Goal: Check status: Check status

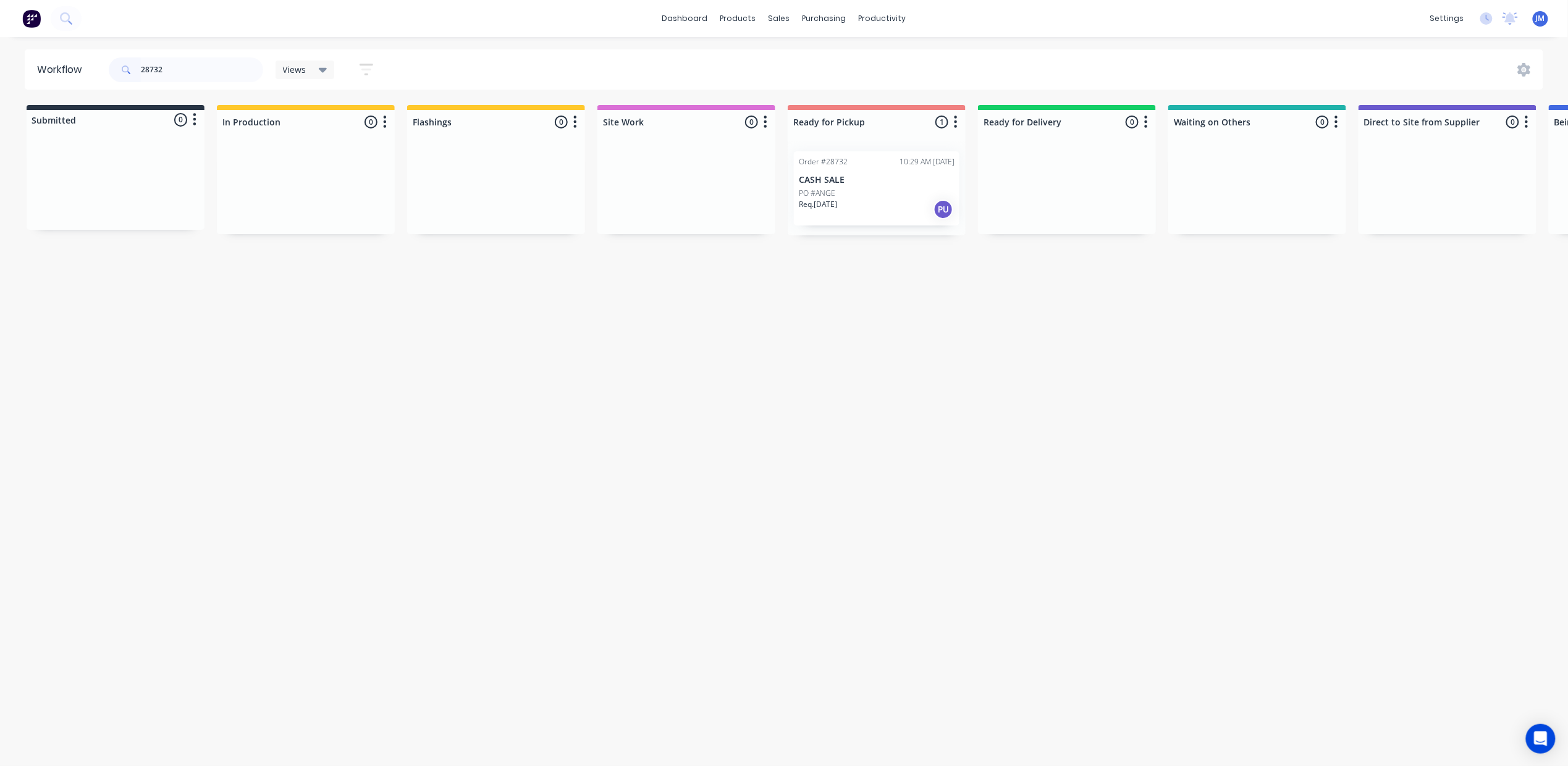
drag, startPoint x: 796, startPoint y: 198, endPoint x: 802, endPoint y: 194, distance: 7.2
drag, startPoint x: 802, startPoint y: 194, endPoint x: 809, endPoint y: 196, distance: 7.3
click at [854, 312] on div "Mark as Picked Up" at bounding box center [868, 311] width 124 height 25
click at [176, 65] on input "28732" at bounding box center [202, 70] width 122 height 24
type input "2"
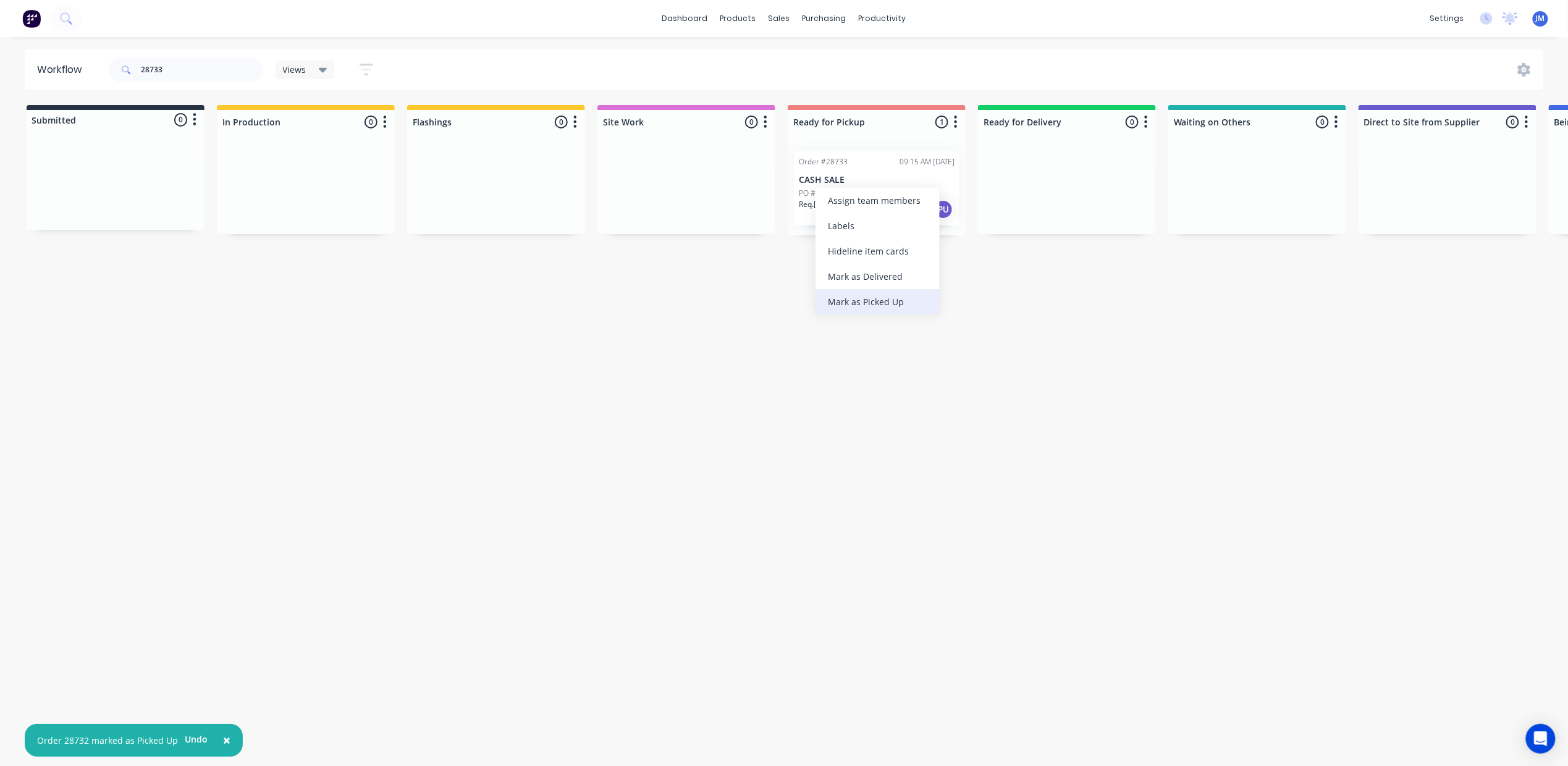
click at [902, 304] on div "Mark as Picked Up" at bounding box center [877, 301] width 124 height 25
click at [190, 60] on input "28733" at bounding box center [202, 70] width 122 height 24
click at [915, 322] on div "Mark as Picked Up" at bounding box center [942, 318] width 124 height 25
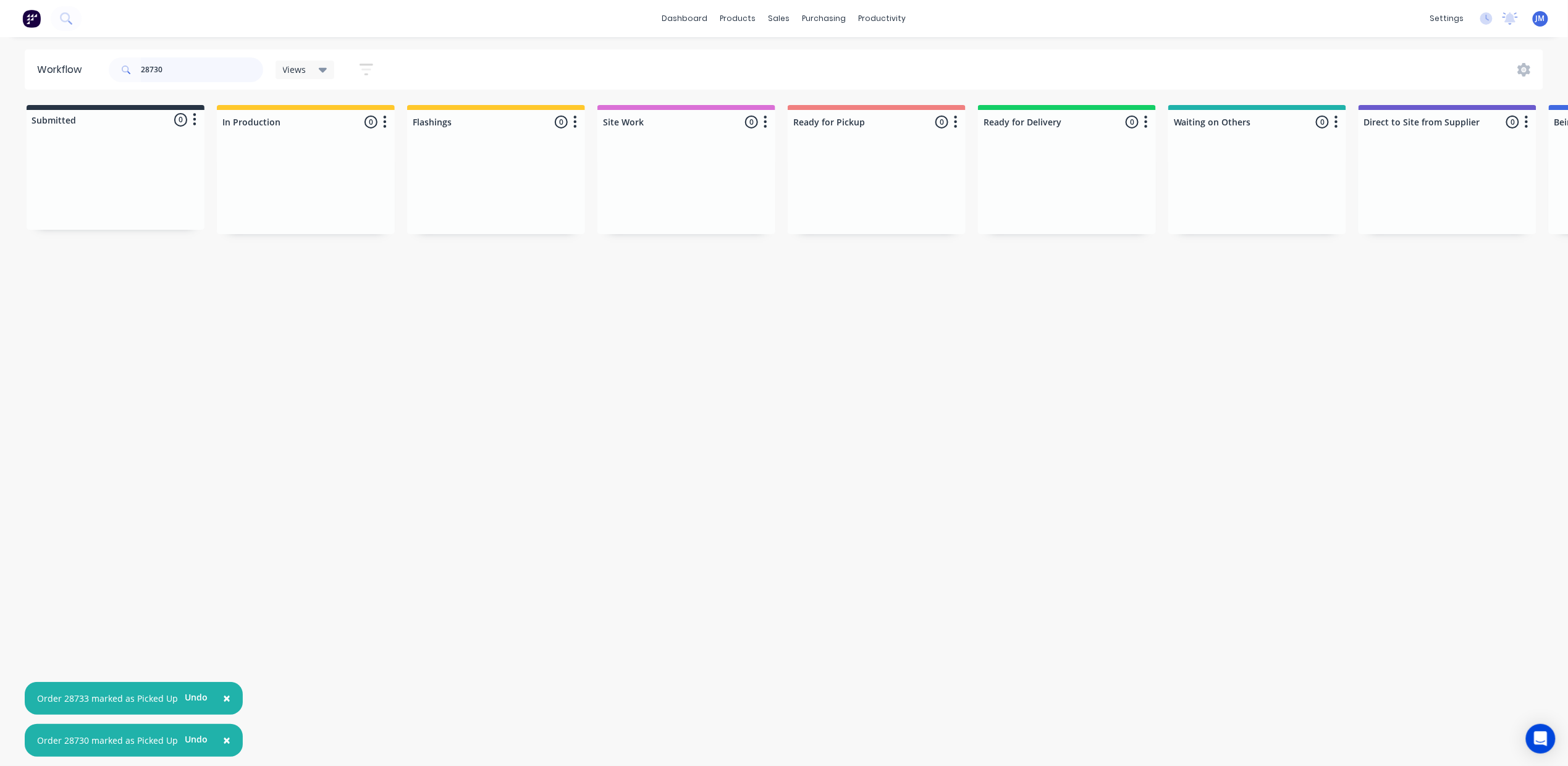
click at [178, 63] on input "28730" at bounding box center [202, 70] width 122 height 24
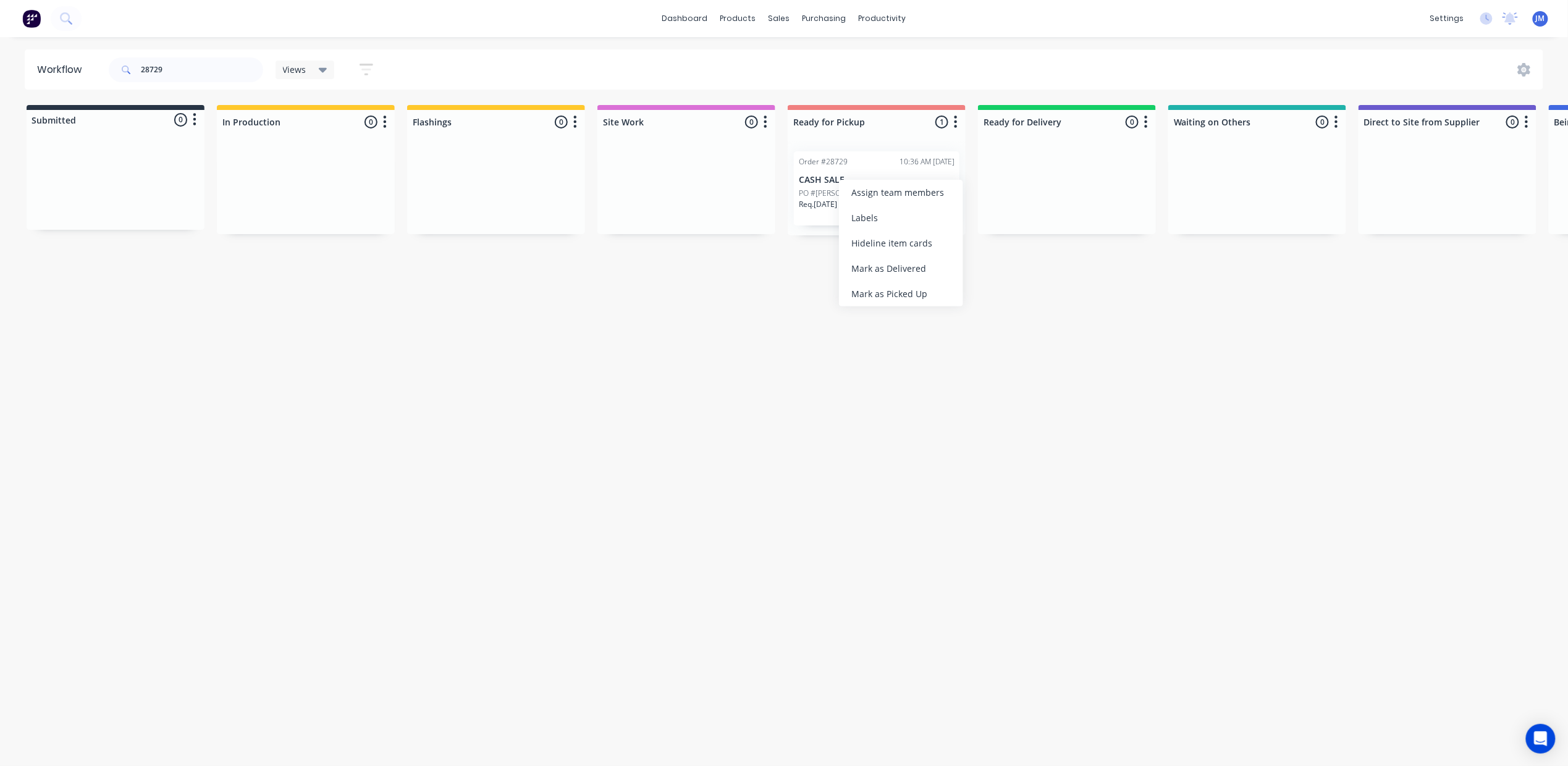
click at [902, 290] on div "Mark as Picked Up" at bounding box center [901, 293] width 124 height 25
click at [215, 65] on input "28729" at bounding box center [202, 70] width 122 height 24
type input "2"
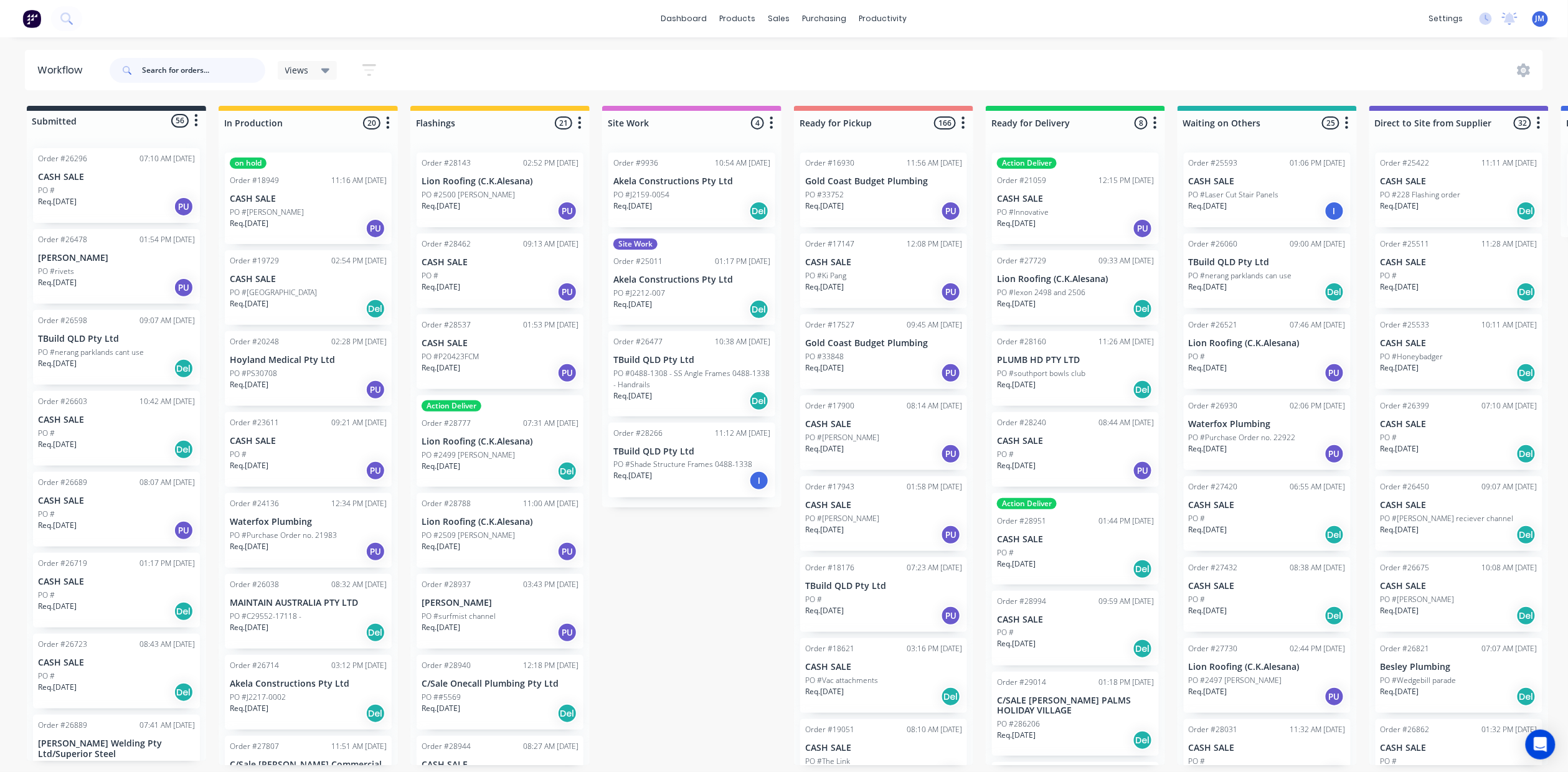
click at [172, 67] on input "text" at bounding box center [204, 70] width 123 height 25
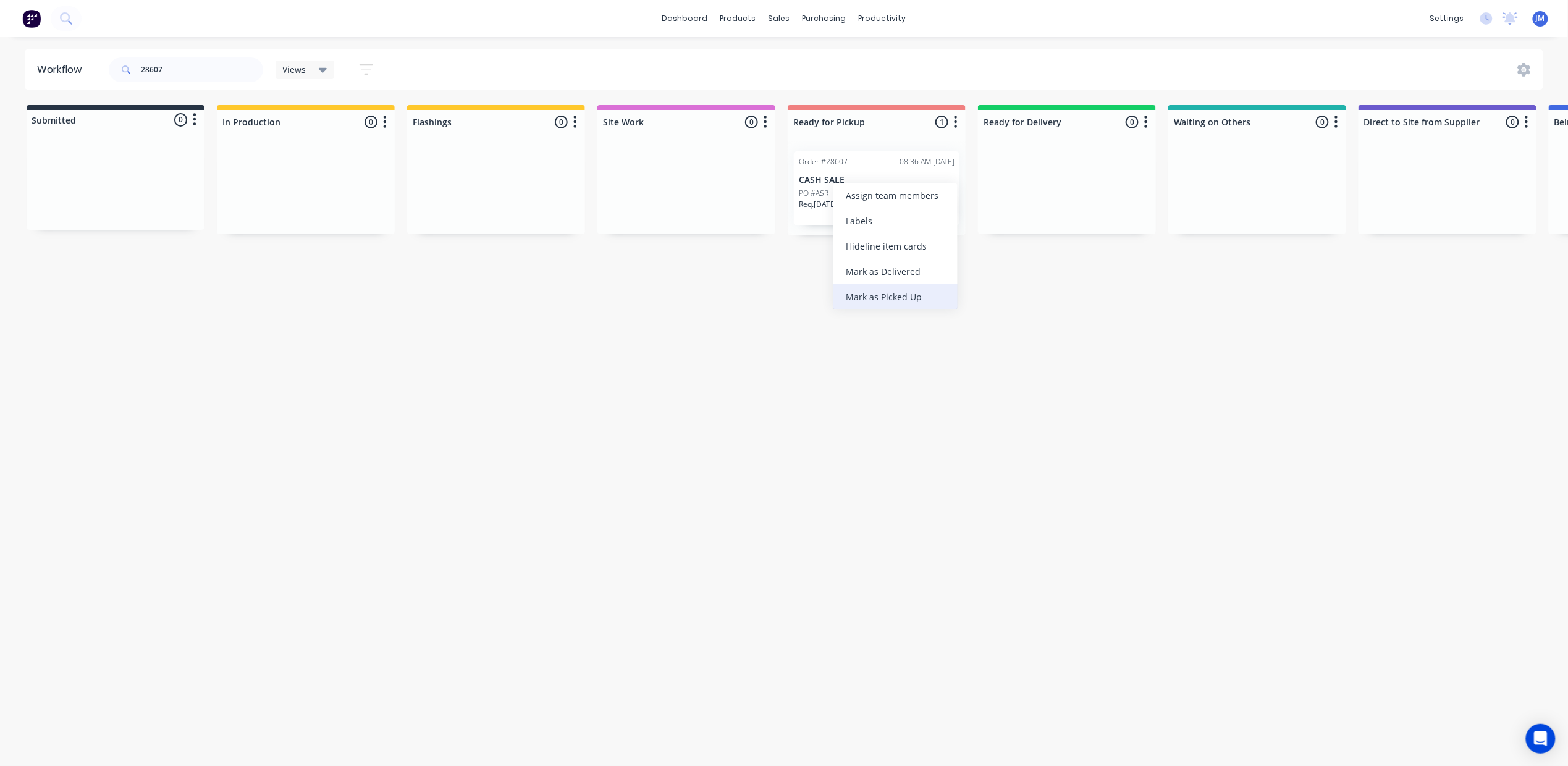
click at [917, 299] on div "Mark as Picked Up" at bounding box center [895, 296] width 124 height 25
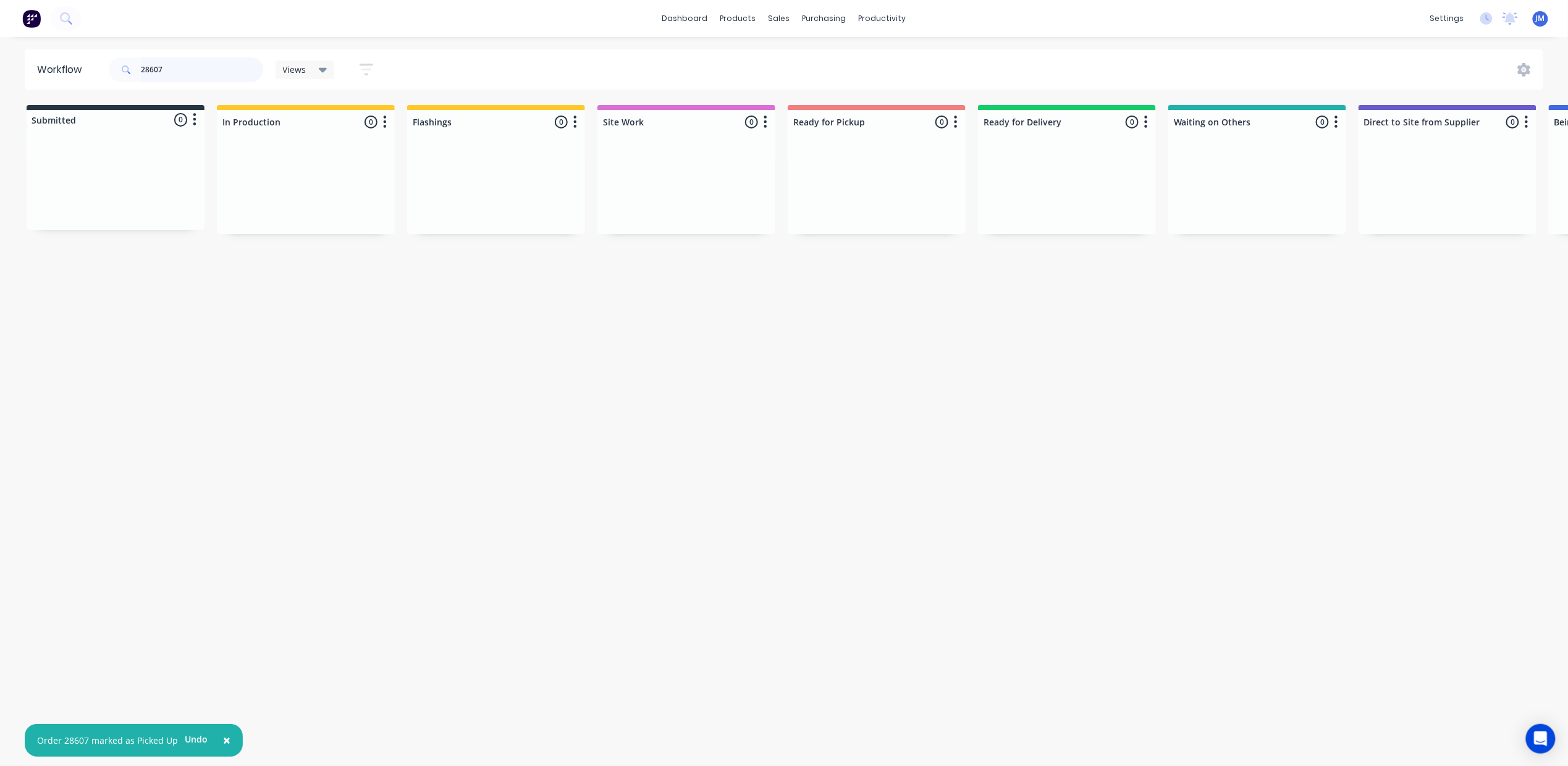
drag, startPoint x: 195, startPoint y: 72, endPoint x: 186, endPoint y: 72, distance: 9.0
click at [194, 72] on input "28607" at bounding box center [202, 70] width 122 height 24
click at [917, 293] on div "Mark as Picked Up" at bounding box center [895, 304] width 124 height 25
click at [163, 63] on input "28728" at bounding box center [202, 70] width 122 height 24
click at [950, 322] on div "Mark as Picked Up" at bounding box center [942, 324] width 124 height 25
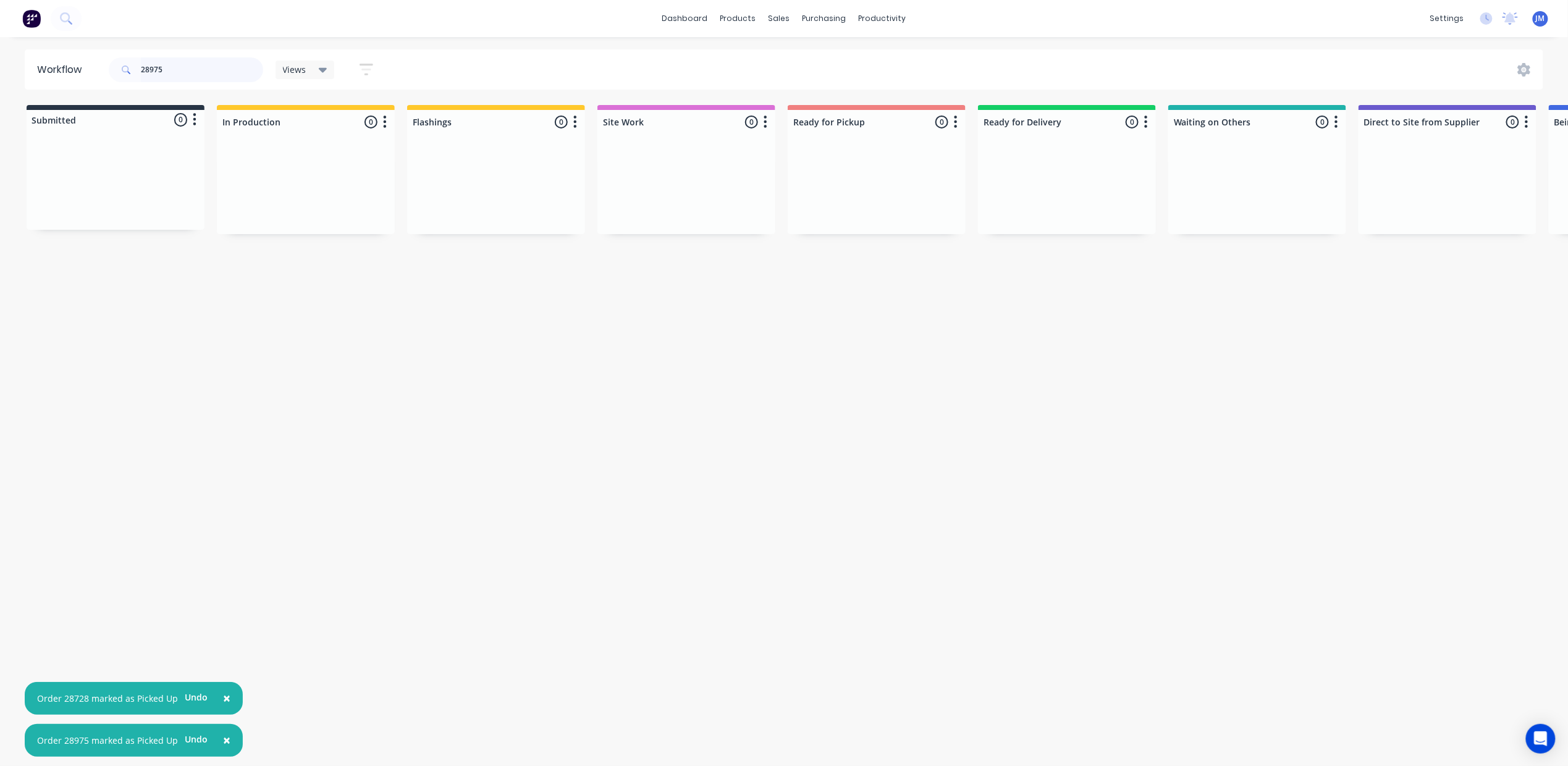
click at [196, 70] on input "28975" at bounding box center [202, 70] width 122 height 24
type input "2"
